Goal: Task Accomplishment & Management: Manage account settings

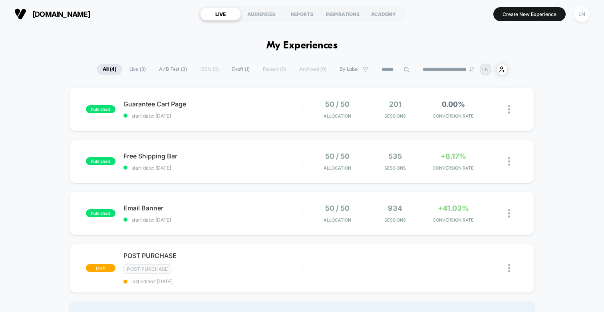
click at [542, 119] on div "published Guarantee Cart Page start date: [DATE] 50 / 50 Allocation 201 Session…" at bounding box center [302, 209] width 604 height 245
click at [264, 211] on span "Email Banner Click to edit experience details" at bounding box center [212, 208] width 178 height 8
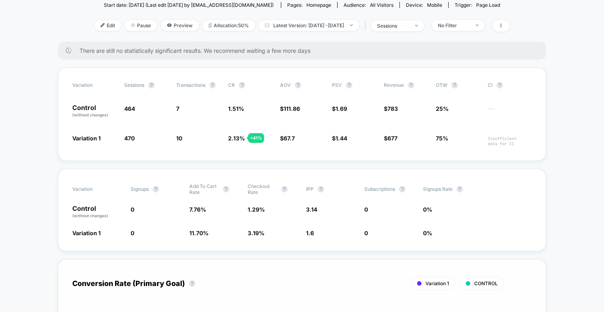
scroll to position [156, 0]
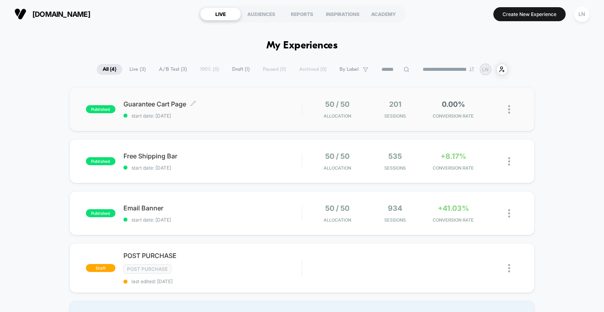
click at [246, 113] on span "start date: [DATE]" at bounding box center [212, 116] width 178 height 6
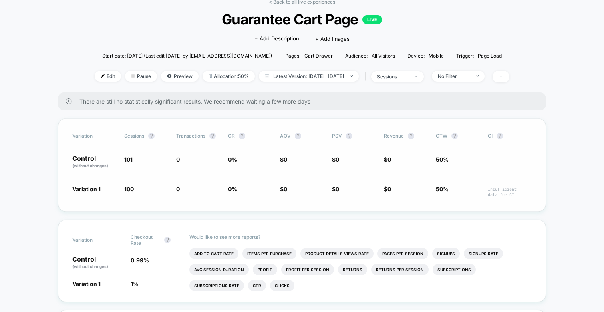
scroll to position [54, 0]
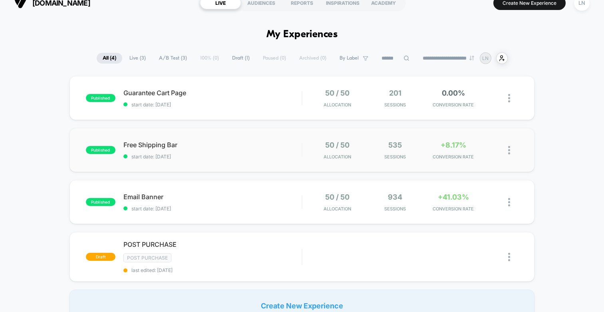
scroll to position [17, 0]
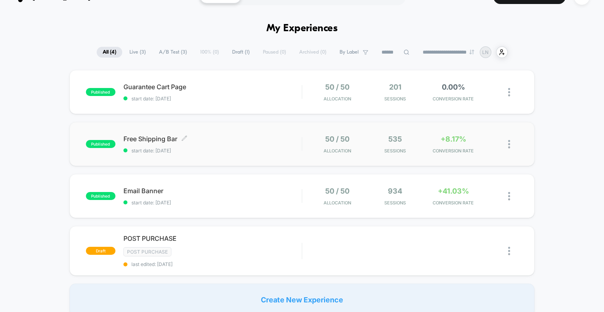
click at [224, 148] on span "start date: [DATE]" at bounding box center [212, 150] width 178 height 6
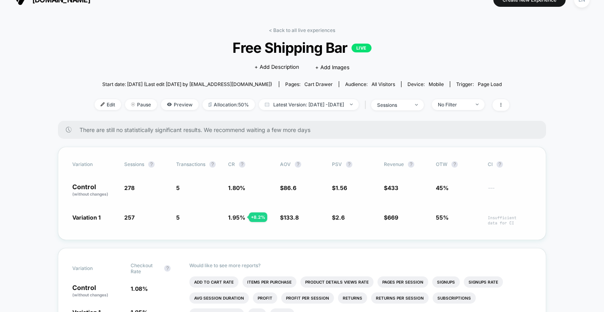
scroll to position [20, 0]
